Goal: Information Seeking & Learning: Learn about a topic

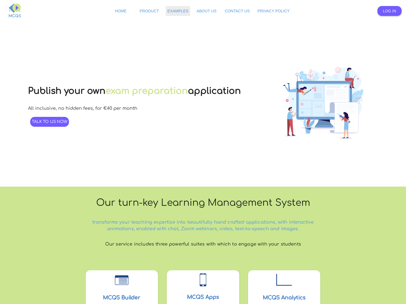
click at [179, 11] on span "Examples" at bounding box center [177, 11] width 21 height 4
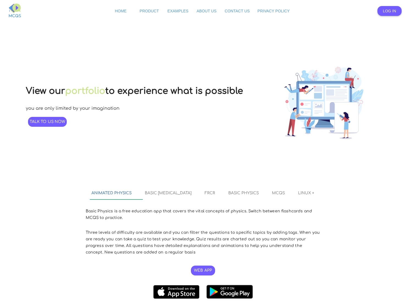
click at [168, 193] on span "Basic [MEDICAL_DATA]" at bounding box center [168, 193] width 47 height 4
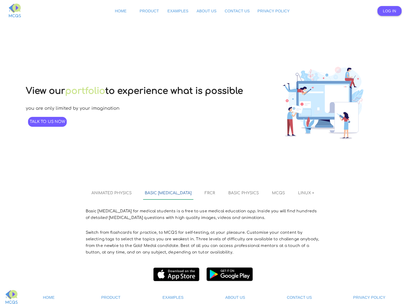
click at [205, 193] on span "FRCR" at bounding box center [209, 193] width 10 height 4
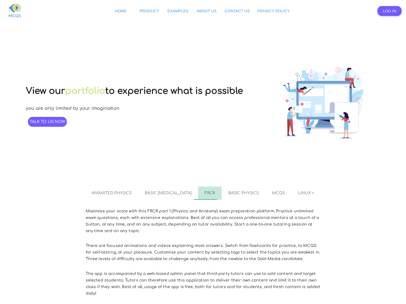
scroll to position [35, 0]
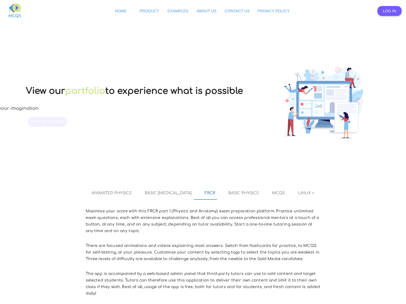
scroll to position [35, 0]
